Goal: Task Accomplishment & Management: Use online tool/utility

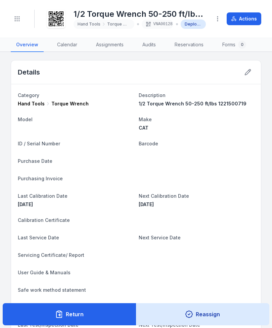
click at [21, 21] on button "Toggle Navigation" at bounding box center [17, 18] width 13 height 13
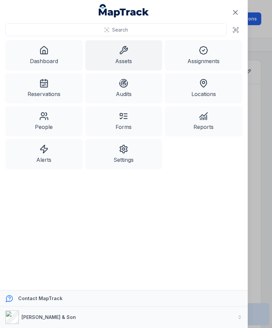
click at [129, 56] on link "Assets" at bounding box center [123, 55] width 77 height 30
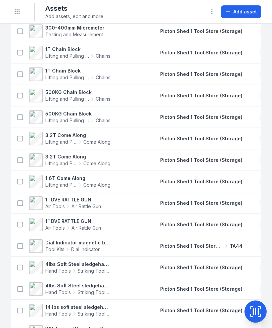
scroll to position [436, 0]
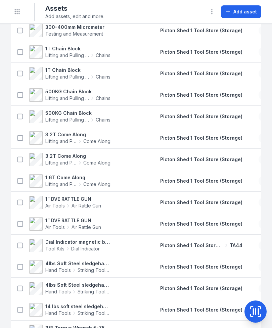
click at [16, 13] on icon "Toggle navigation" at bounding box center [17, 11] width 7 height 7
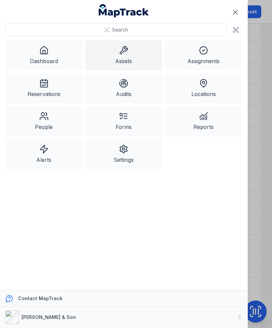
click at [51, 57] on link "Dashboard" at bounding box center [43, 55] width 77 height 30
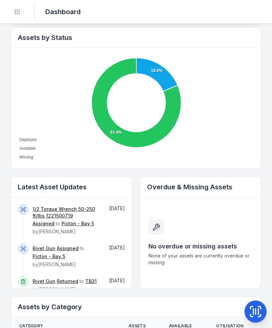
scroll to position [227, 0]
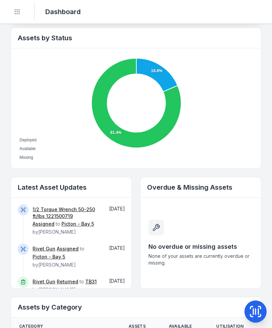
click at [52, 211] on link "1/2 Torque Wrench 50-250 ft/lbs 1221500719" at bounding box center [66, 212] width 67 height 13
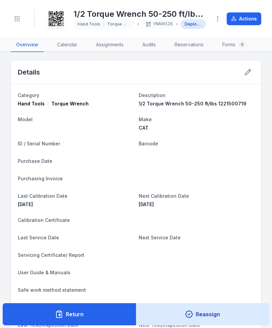
click at [114, 315] on button "Return" at bounding box center [70, 314] width 134 height 22
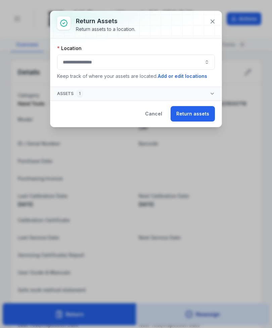
click at [119, 66] on button "button" at bounding box center [136, 61] width 158 height 15
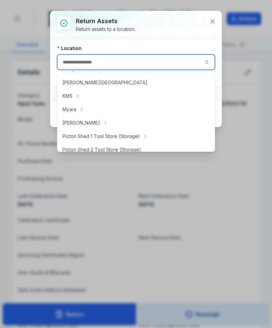
scroll to position [79, 0]
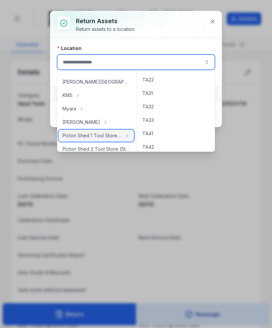
click at [113, 133] on span "Picton Shed 1 Tool Store (Storage)" at bounding box center [91, 135] width 59 height 7
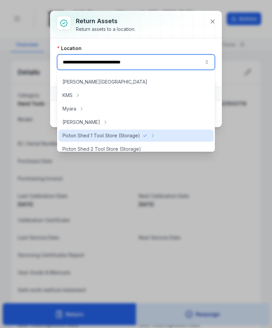
type input "**********"
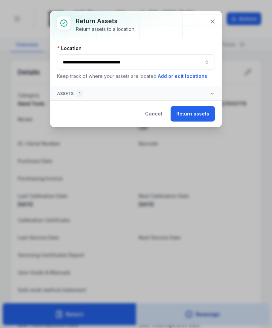
click at [189, 116] on button "Return assets" at bounding box center [193, 113] width 44 height 15
